Goal: Task Accomplishment & Management: Manage account settings

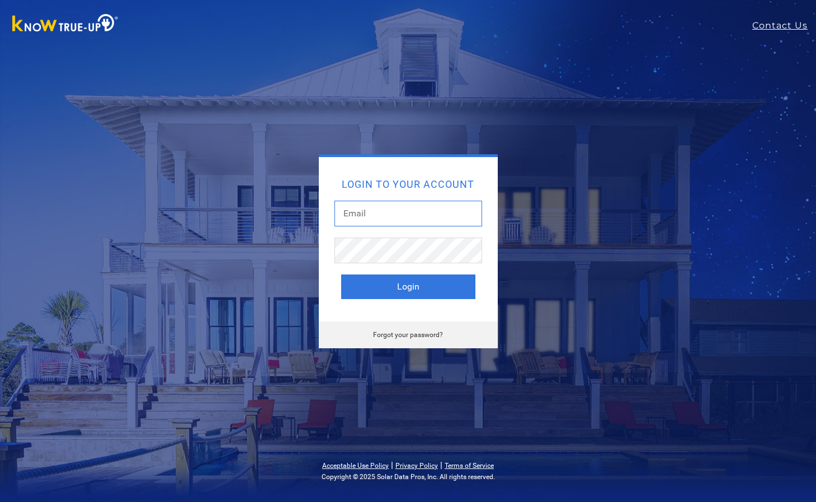
click at [376, 204] on input "text" at bounding box center [408, 214] width 148 height 26
type input "michelle@kappainc.com"
click at [62, 29] on img at bounding box center [65, 24] width 117 height 25
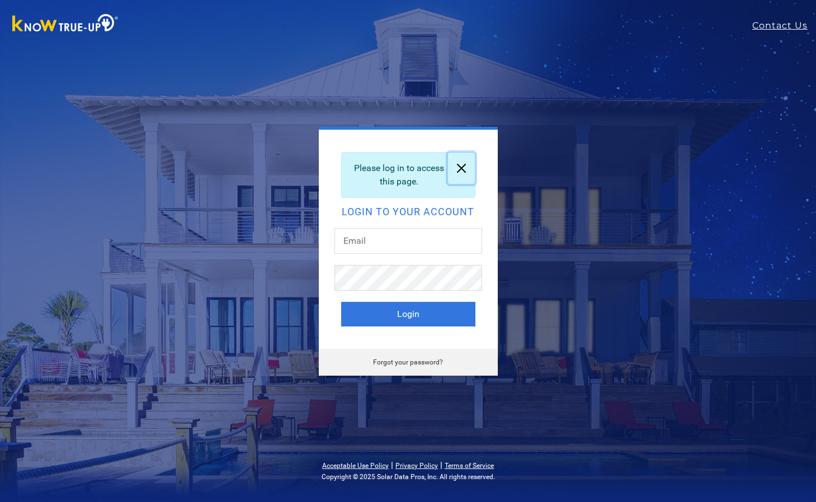
click at [461, 164] on link at bounding box center [461, 168] width 27 height 31
